Goal: Task Accomplishment & Management: Manage account settings

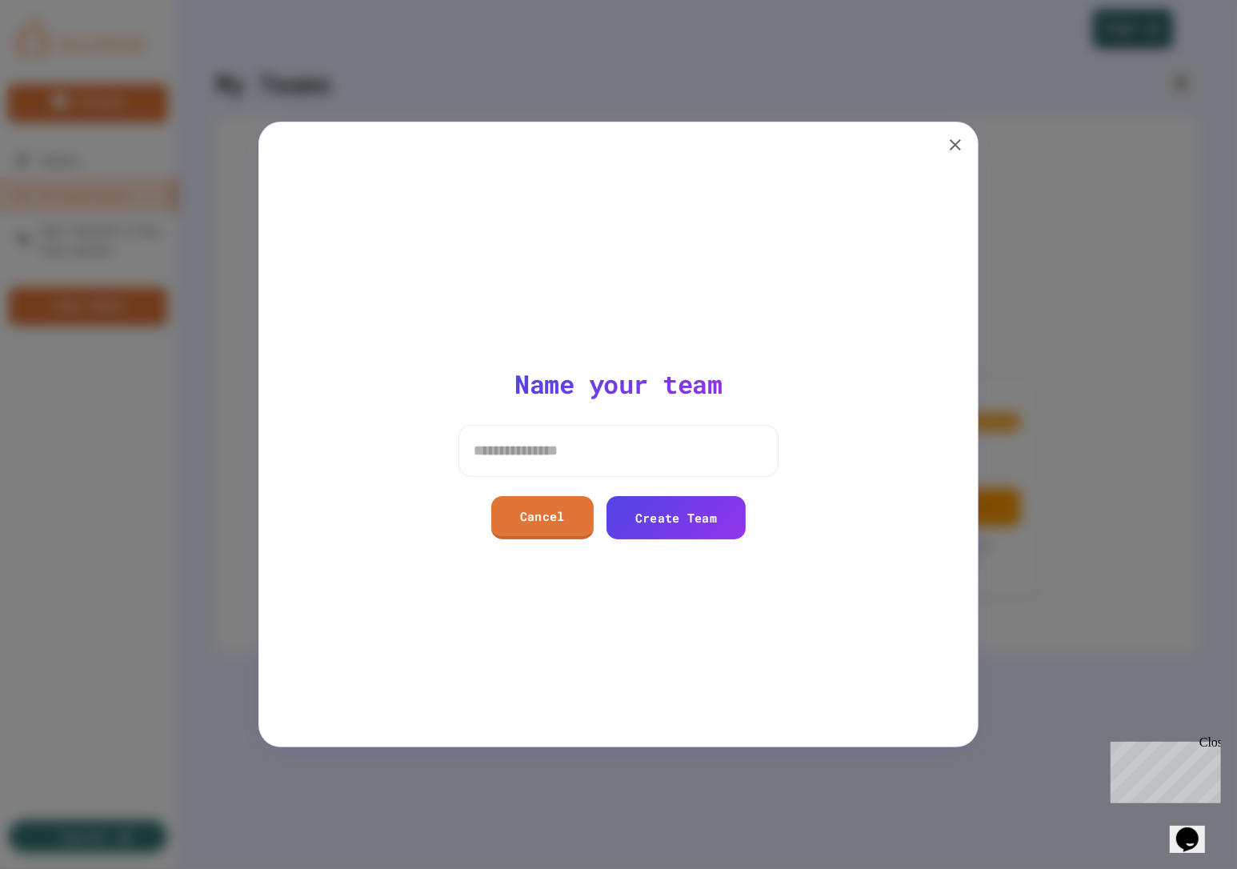
click at [953, 148] on icon "button" at bounding box center [955, 144] width 11 height 11
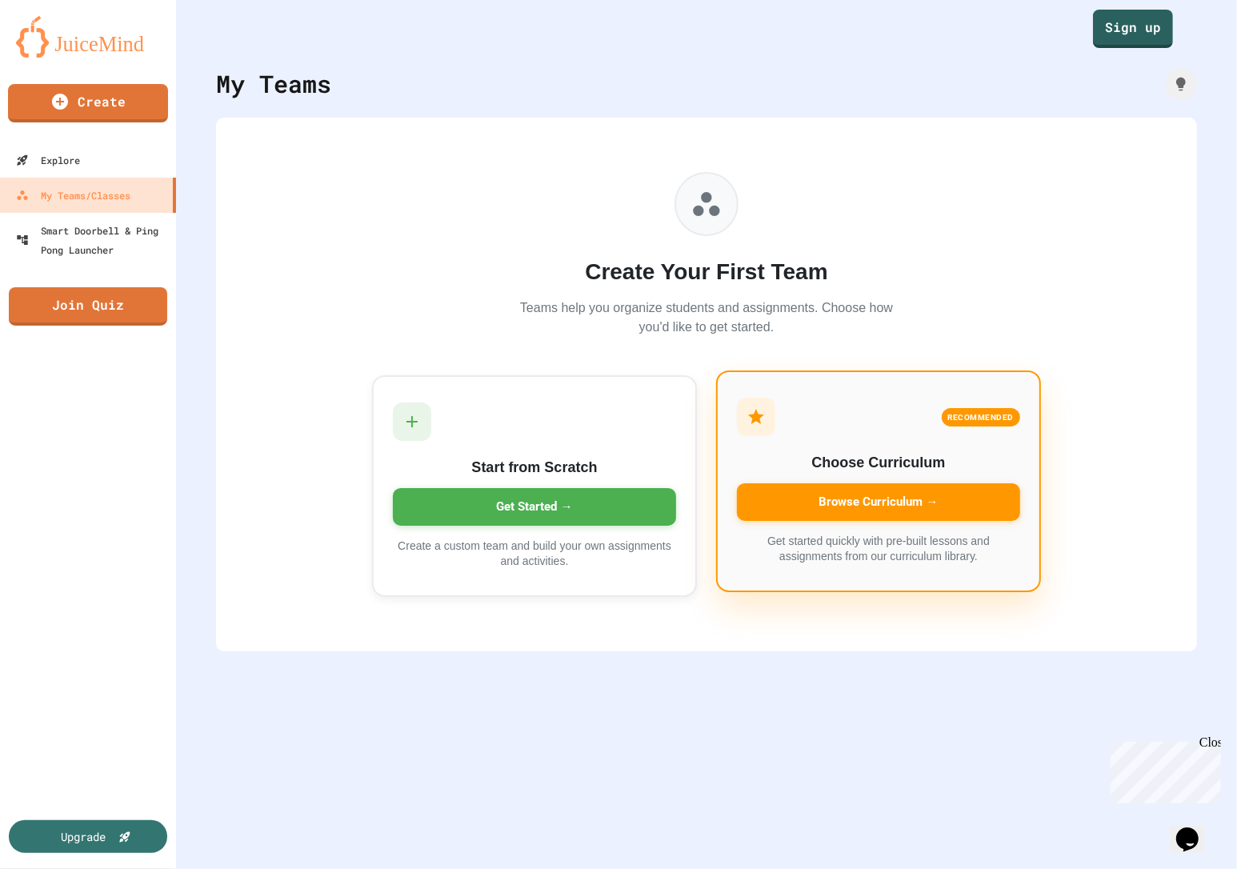
click at [851, 491] on div "Browse Curriculum →" at bounding box center [878, 502] width 283 height 38
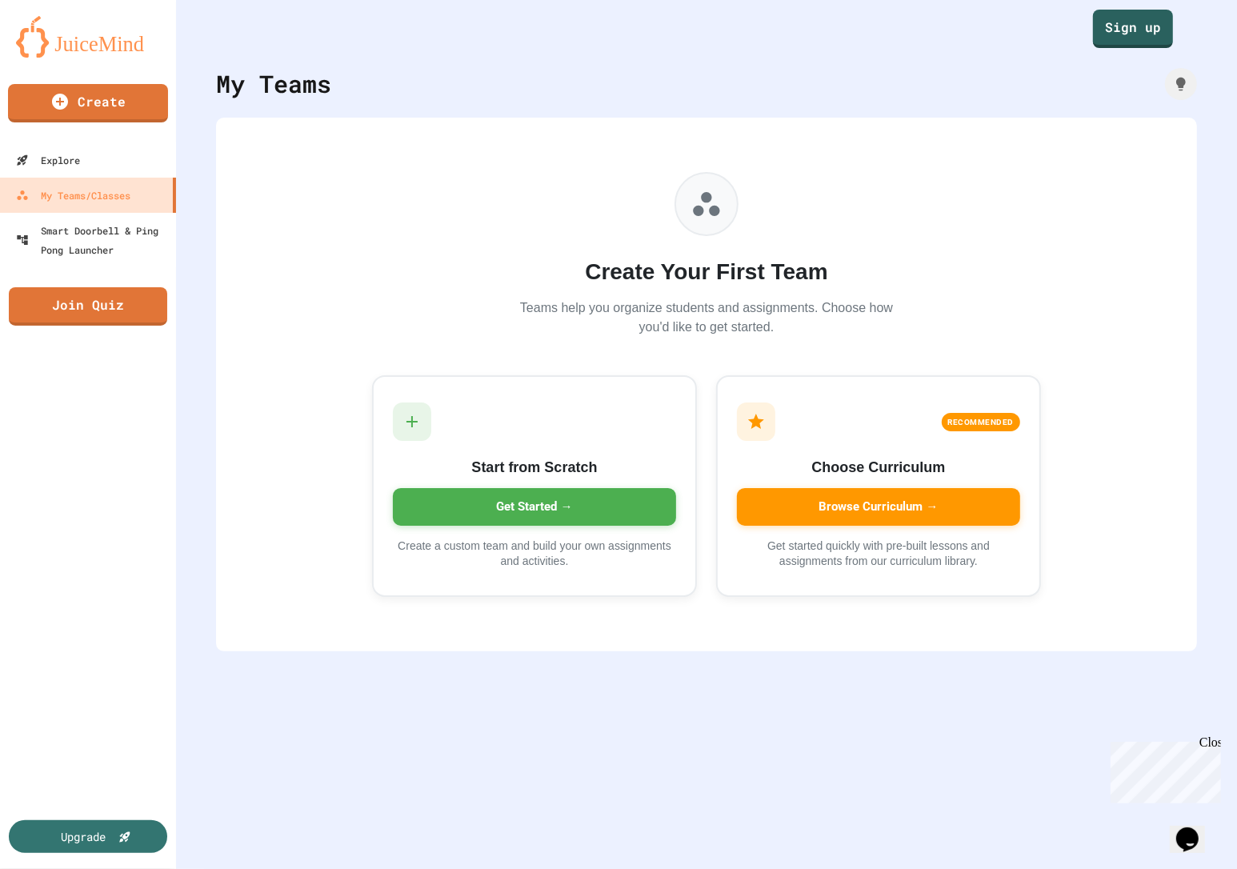
drag, startPoint x: 497, startPoint y: 88, endPoint x: 605, endPoint y: 71, distance: 109.4
click at [542, 78] on div "My Teams" at bounding box center [706, 84] width 981 height 36
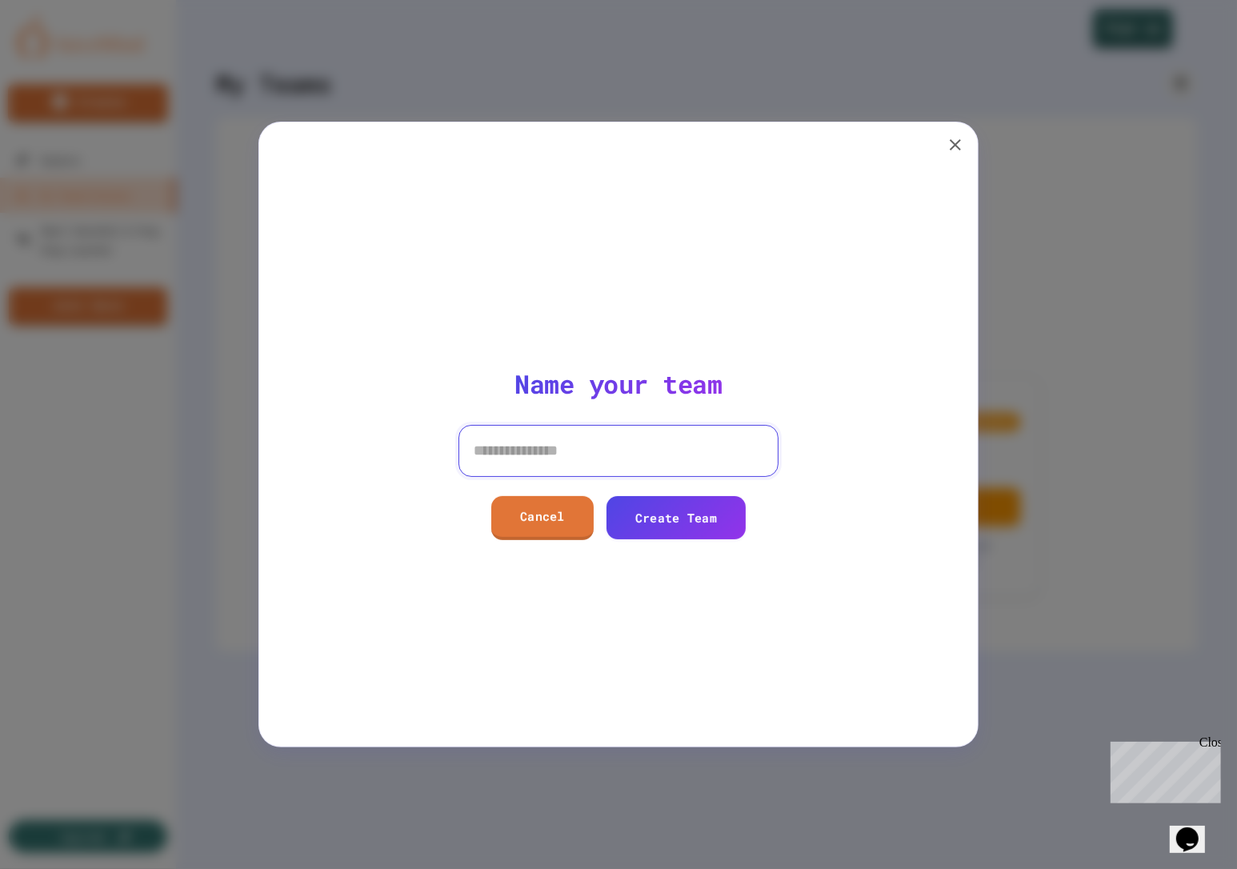
click at [543, 449] on input at bounding box center [619, 450] width 320 height 51
type input "*****"
click at [680, 528] on link "Create Team" at bounding box center [677, 517] width 142 height 46
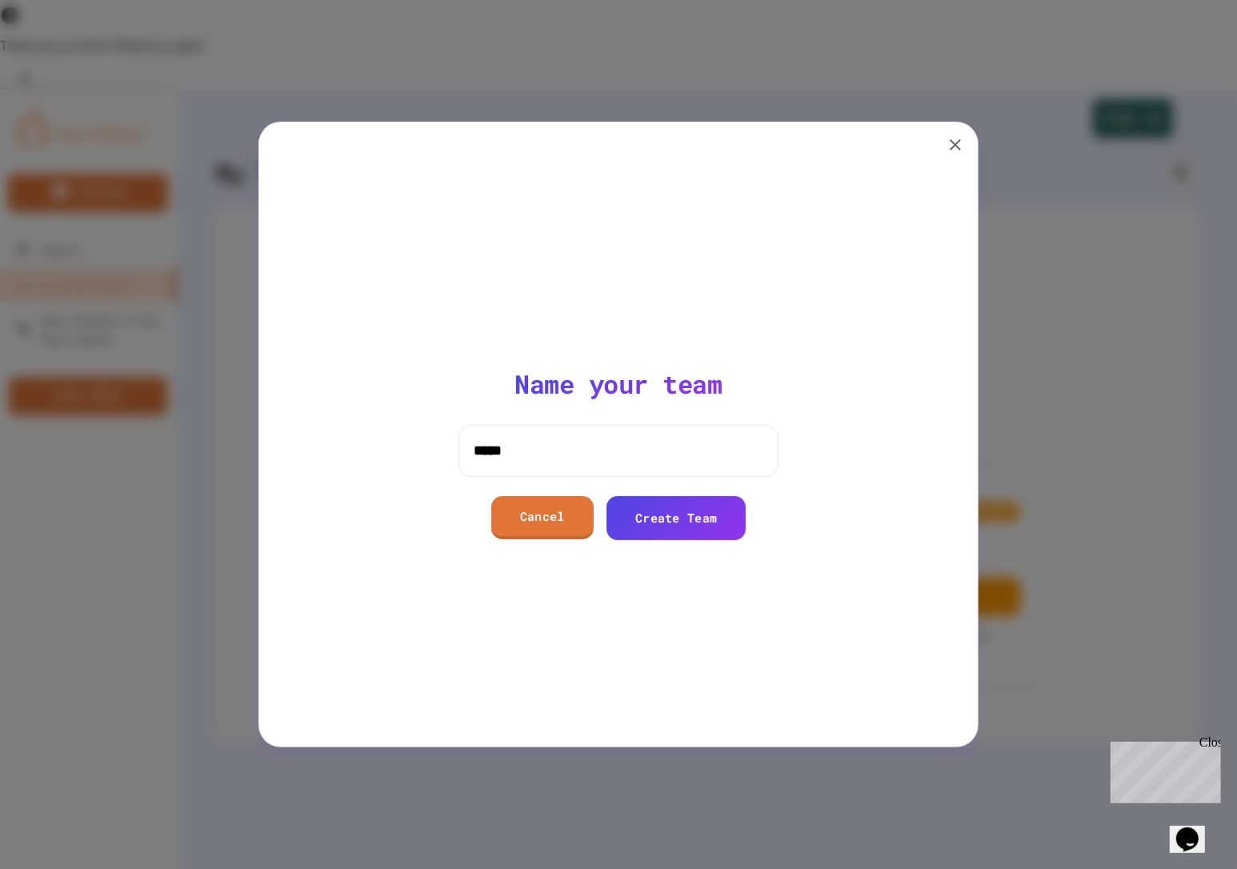
click at [33, 70] on icon "Close" at bounding box center [25, 78] width 16 height 16
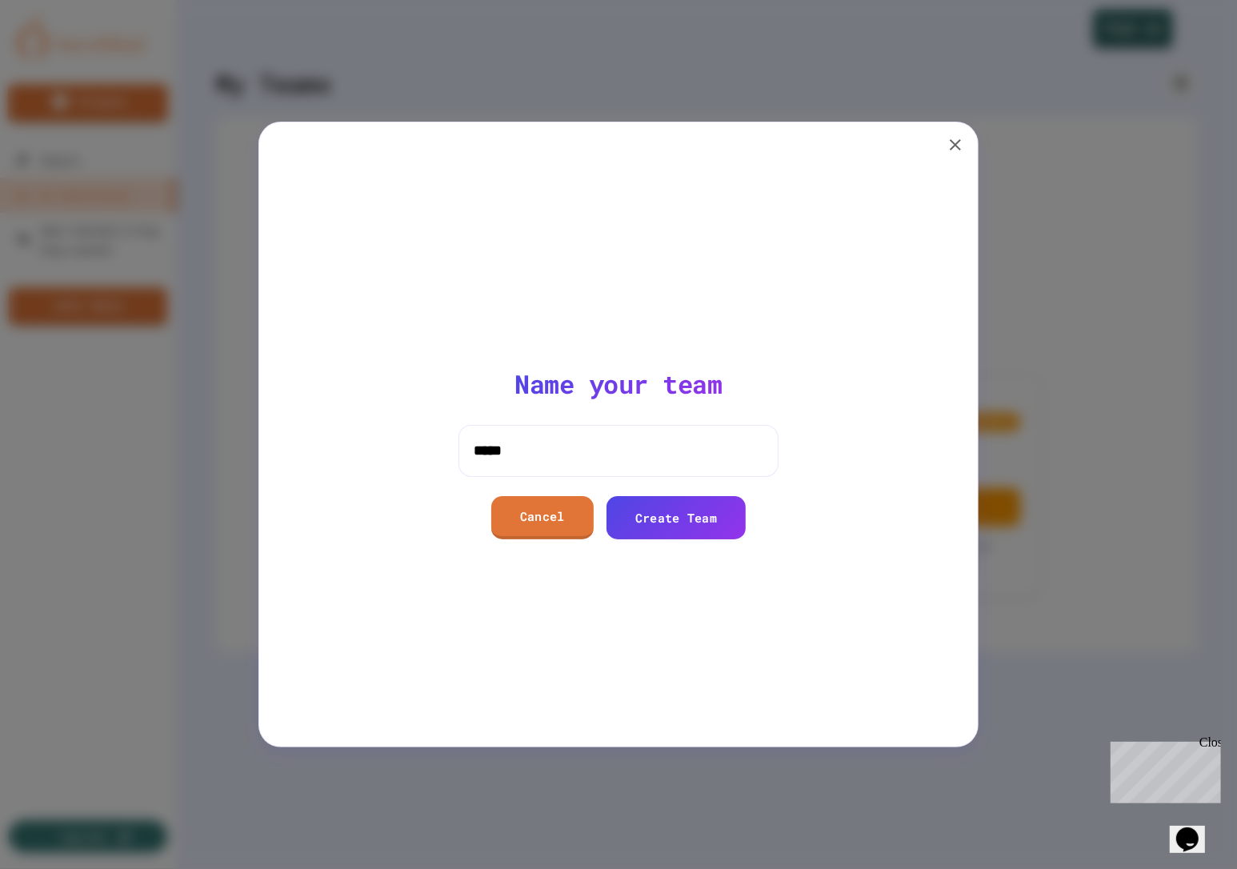
click at [952, 142] on icon "button" at bounding box center [955, 144] width 11 height 11
